Goal: Information Seeking & Learning: Understand process/instructions

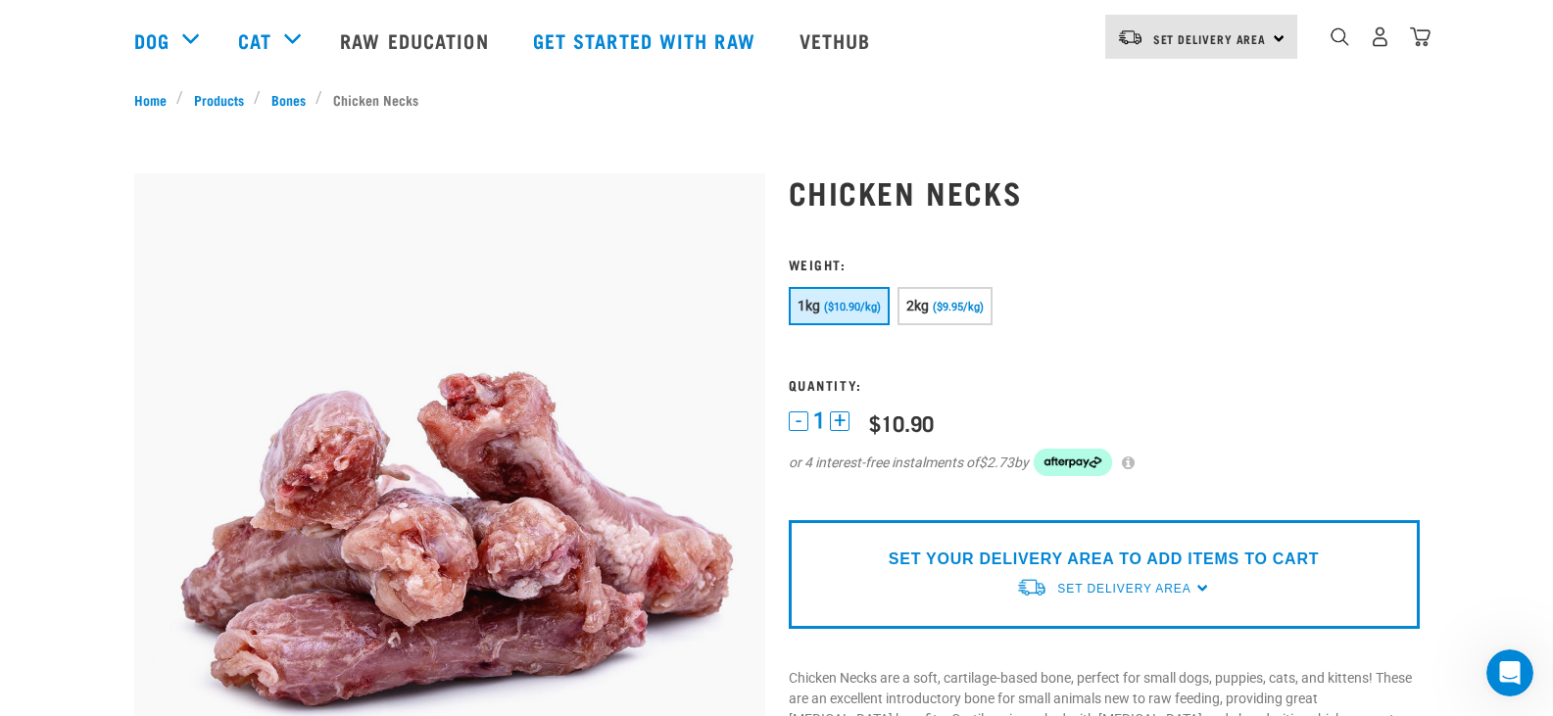
scroll to position [294, 0]
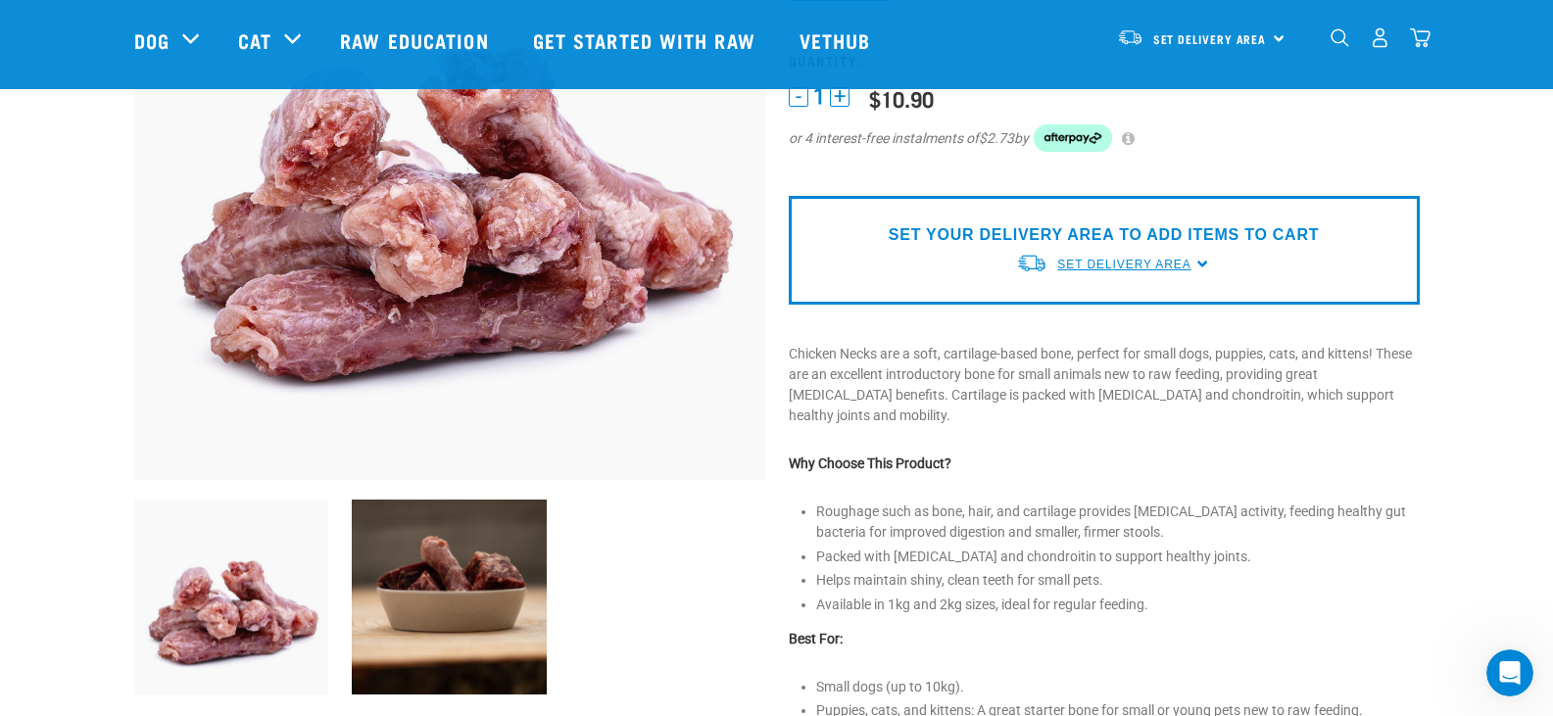
click at [1134, 267] on span "Set Delivery Area" at bounding box center [1123, 265] width 133 height 14
click at [1090, 306] on link "[GEOGRAPHIC_DATA]" at bounding box center [1113, 310] width 195 height 32
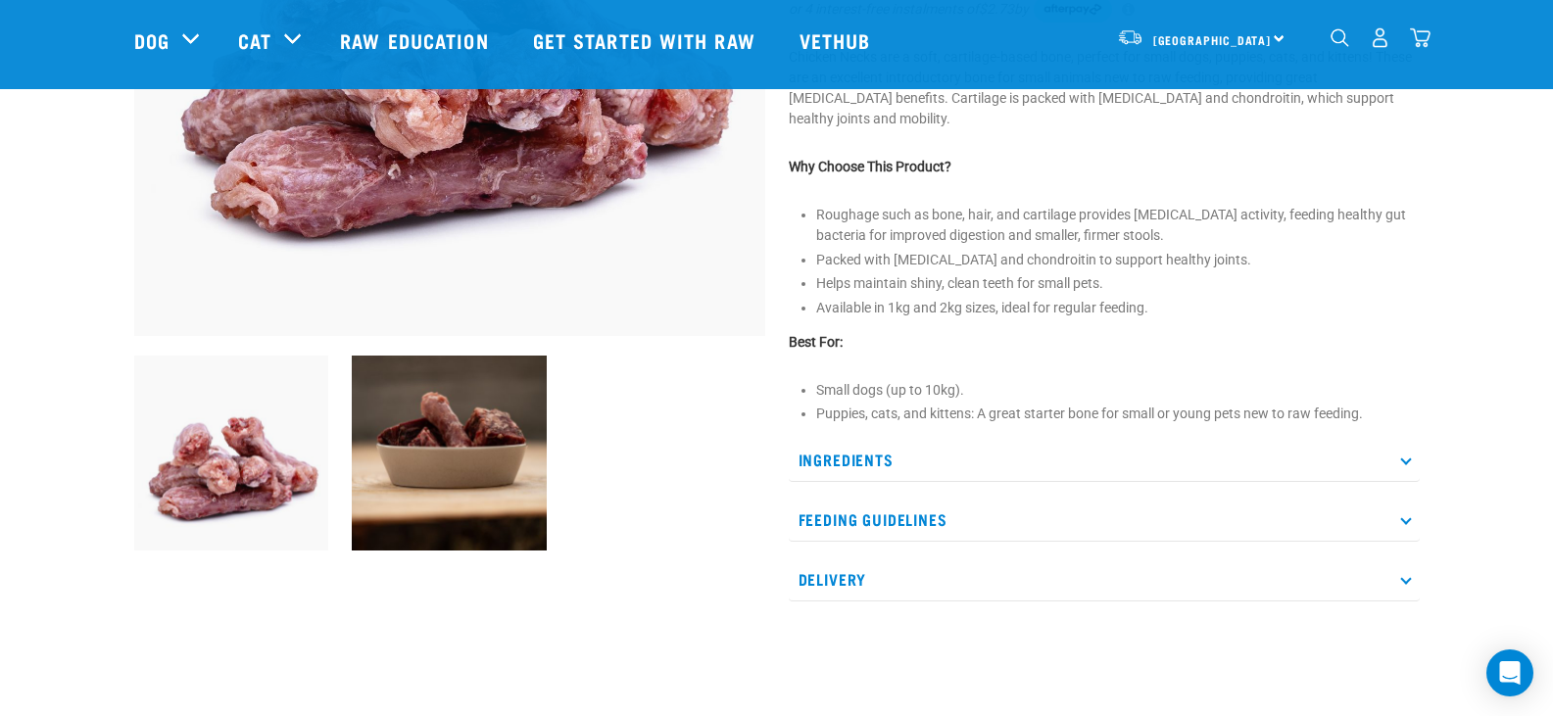
click at [1135, 505] on p "Feeding Guidelines" at bounding box center [1104, 520] width 631 height 44
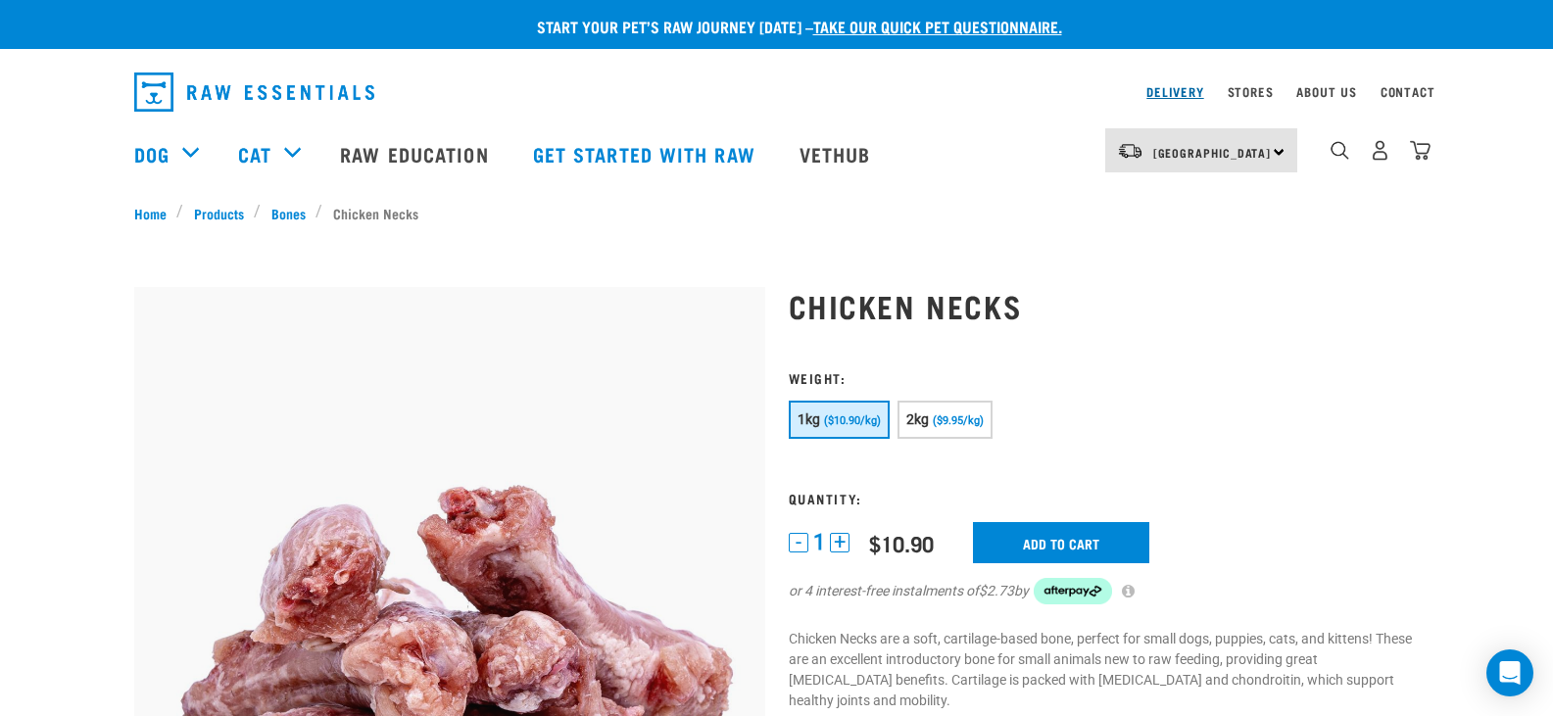
click at [1181, 88] on link "Delivery" at bounding box center [1174, 91] width 57 height 7
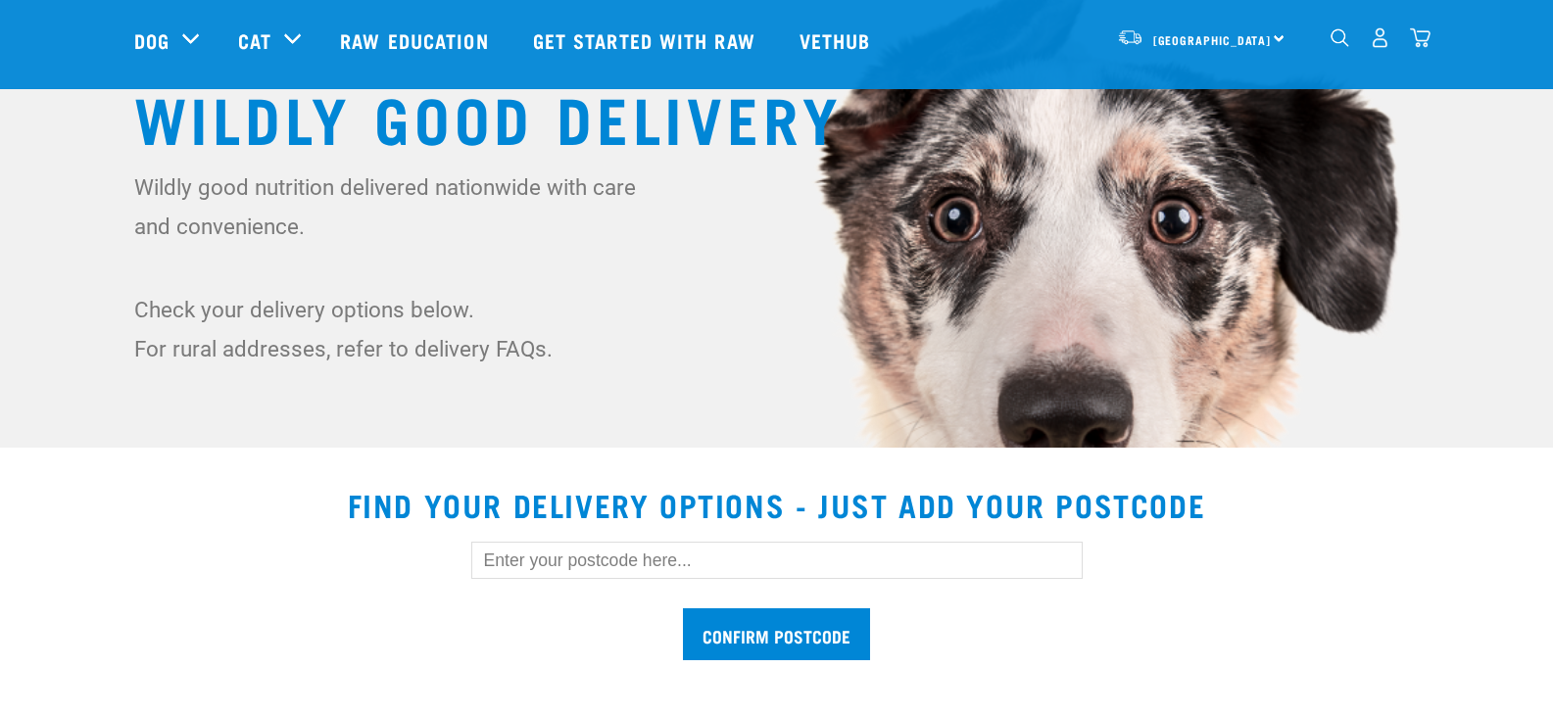
scroll to position [294, 0]
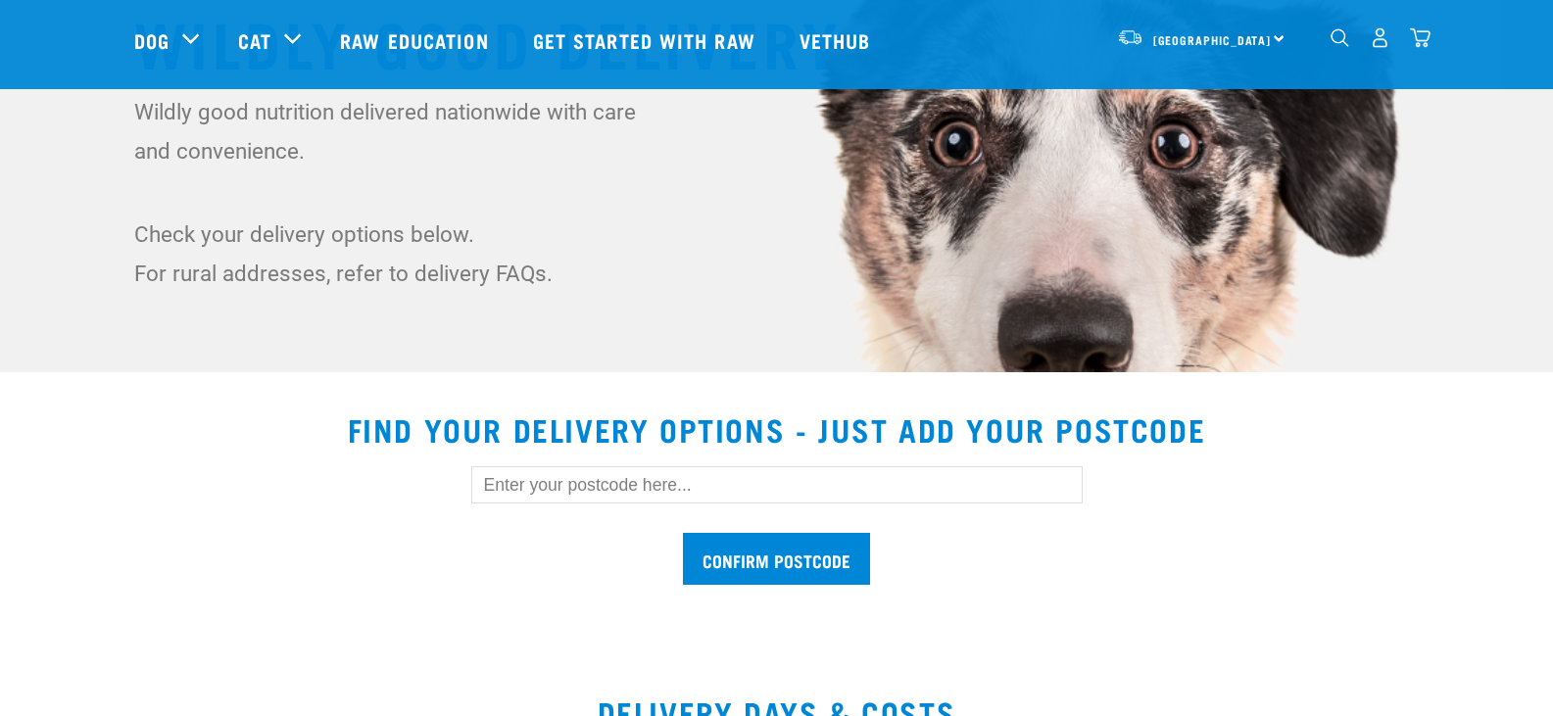
click at [719, 495] on input "text" at bounding box center [776, 484] width 611 height 37
click at [683, 533] on input "Confirm postcode" at bounding box center [776, 559] width 187 height 52
type input "3200"
click at [683, 533] on input "Confirm postcode" at bounding box center [776, 559] width 187 height 52
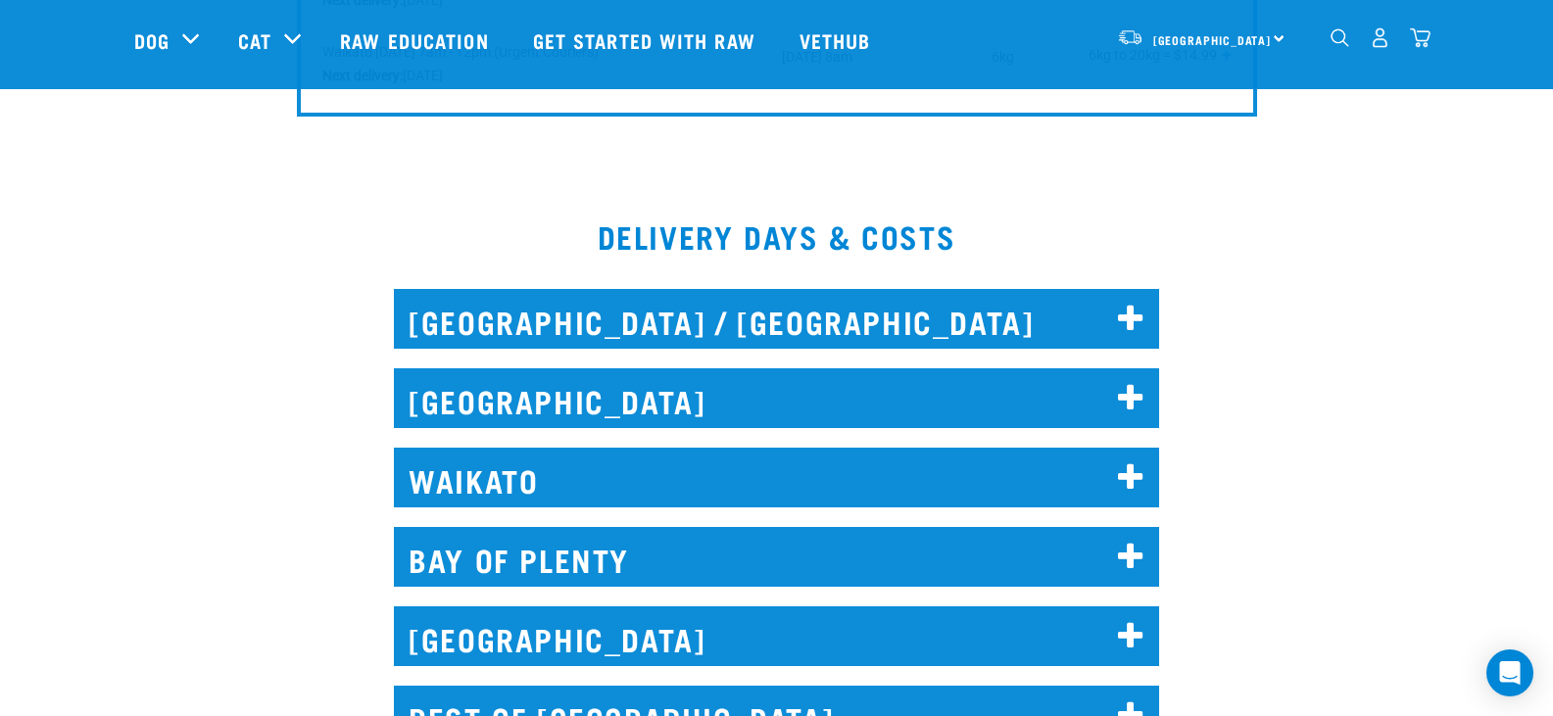
scroll to position [1372, 0]
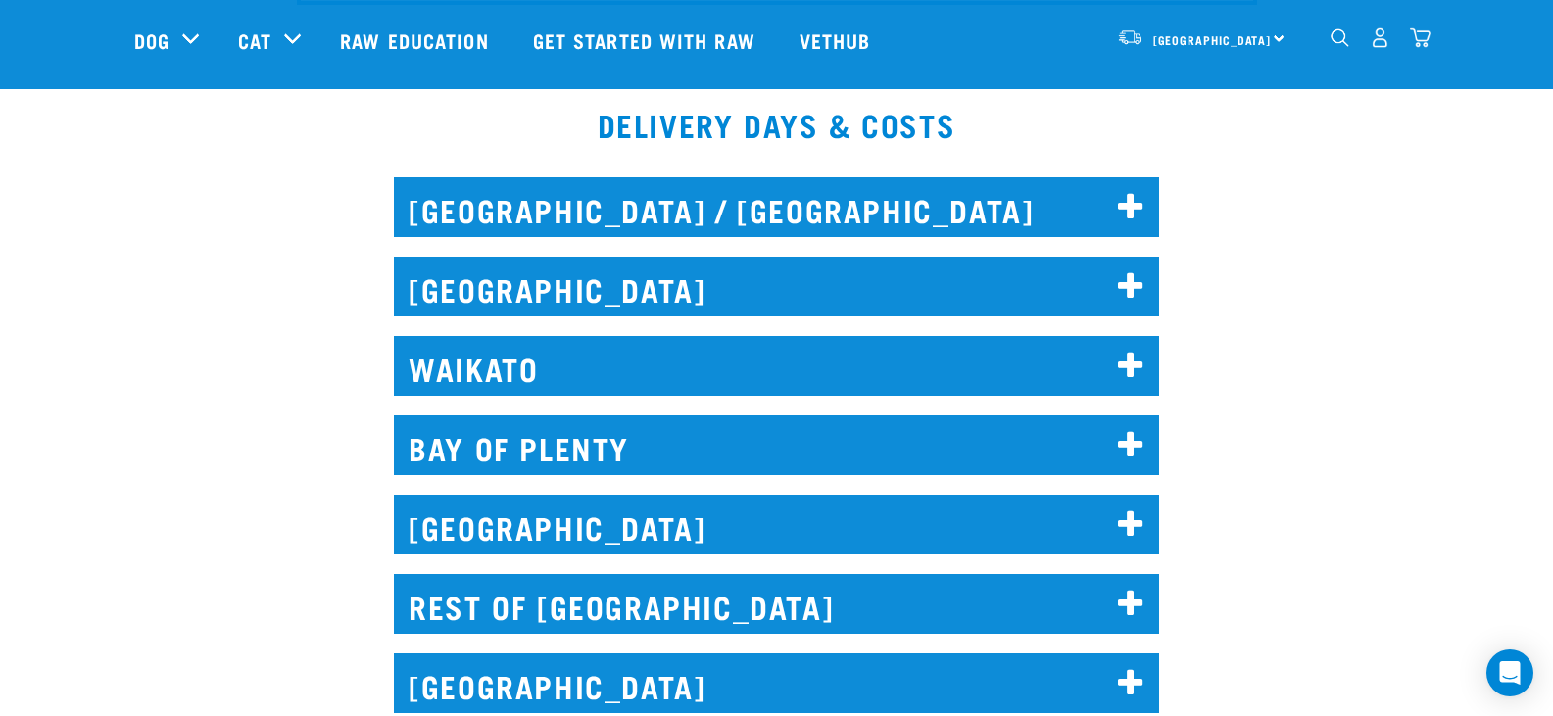
click at [753, 372] on h2 "WAIKATO" at bounding box center [776, 366] width 765 height 60
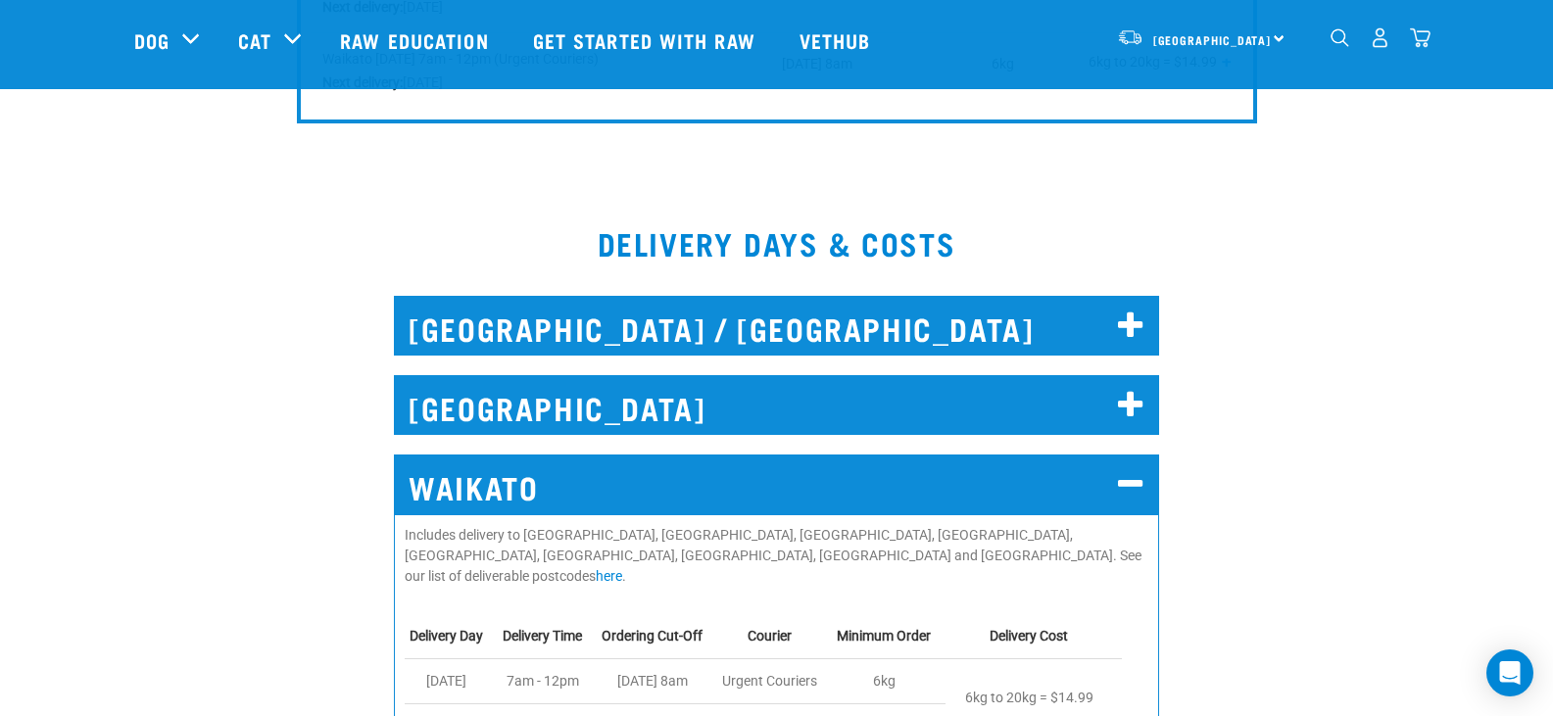
scroll to position [1176, 0]
